Goal: Information Seeking & Learning: Learn about a topic

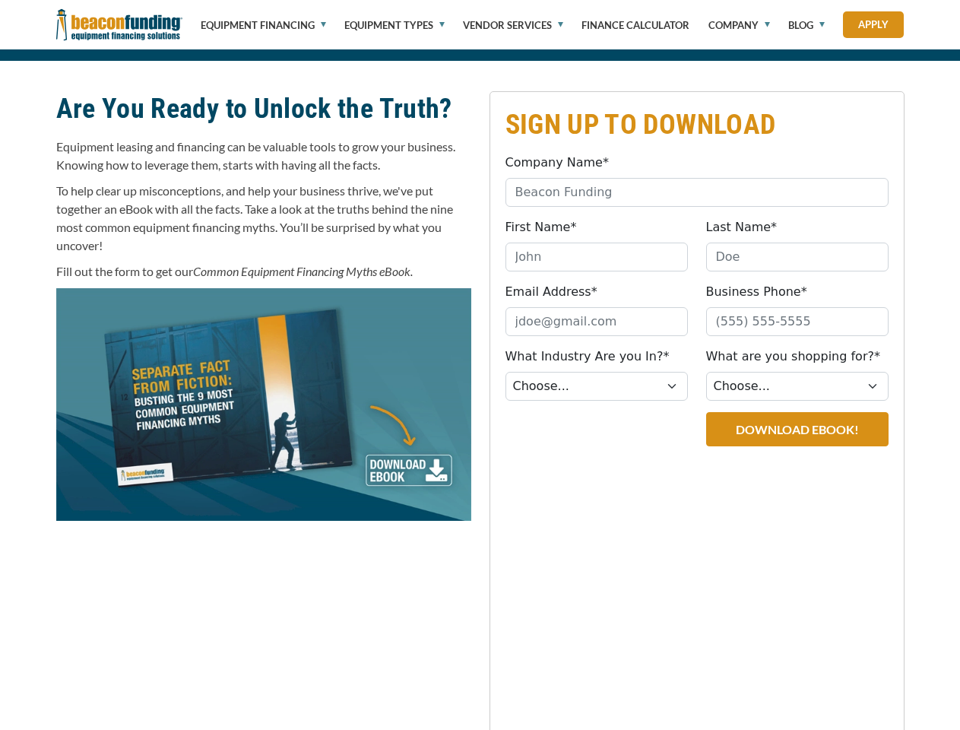
scroll to position [521, 0]
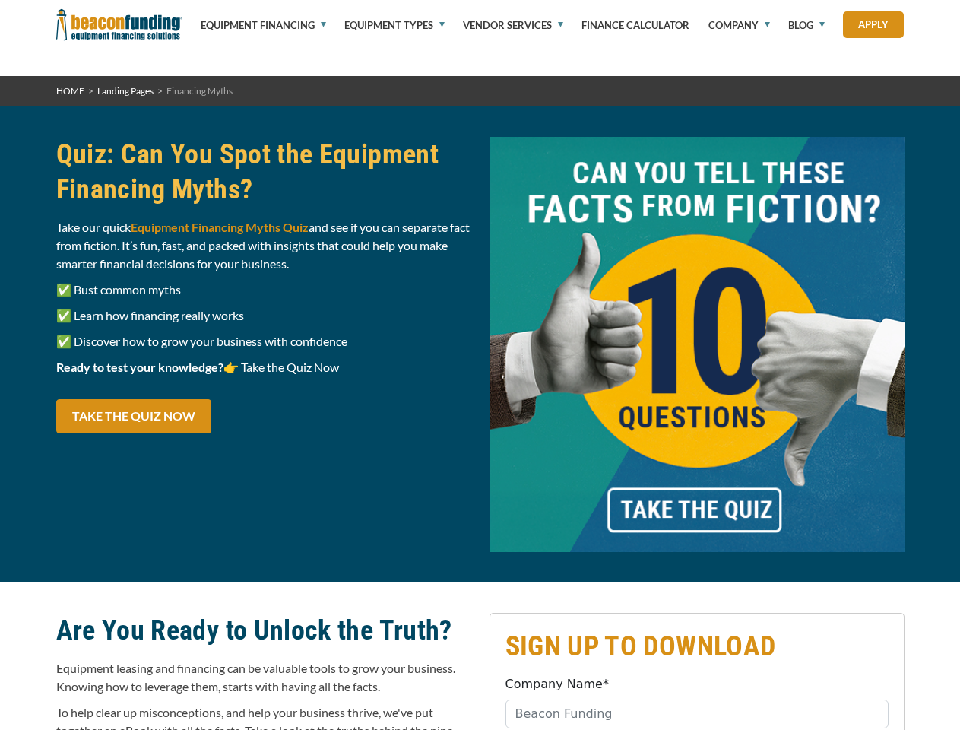
scroll to position [521, 0]
